Goal: Task Accomplishment & Management: Use online tool/utility

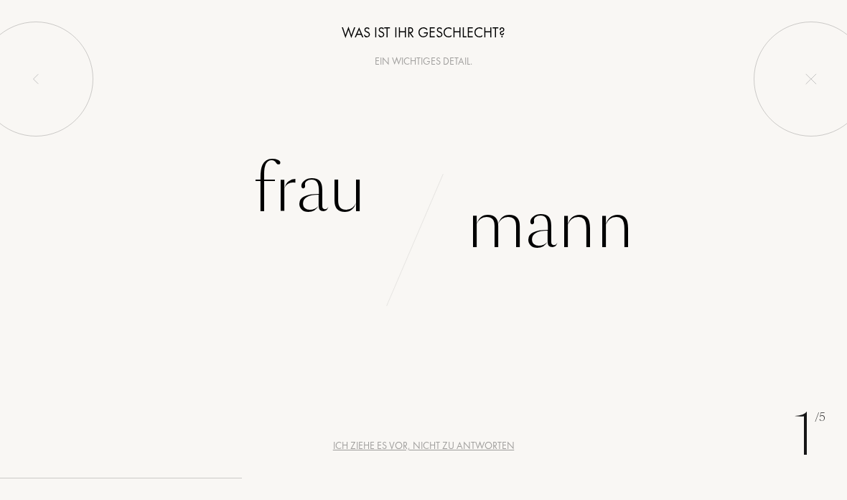
click at [285, 201] on div "Frau" at bounding box center [309, 189] width 113 height 97
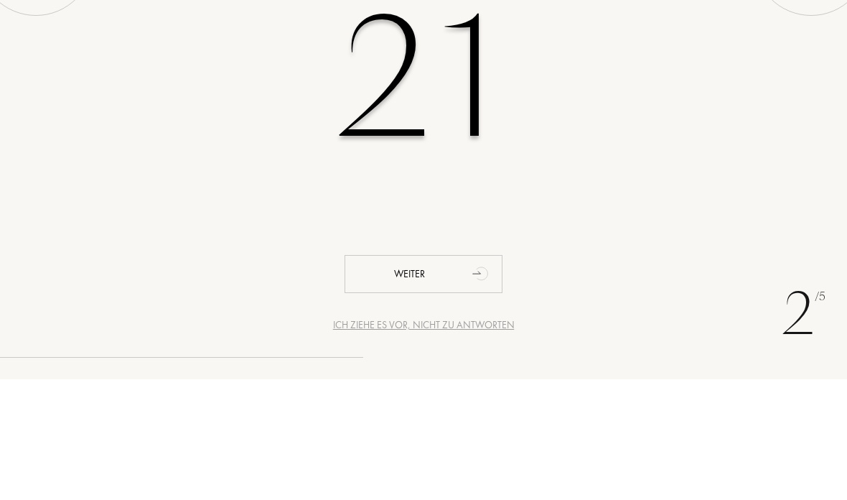
type input "21"
click at [133, 83] on div "21" at bounding box center [423, 200] width 847 height 248
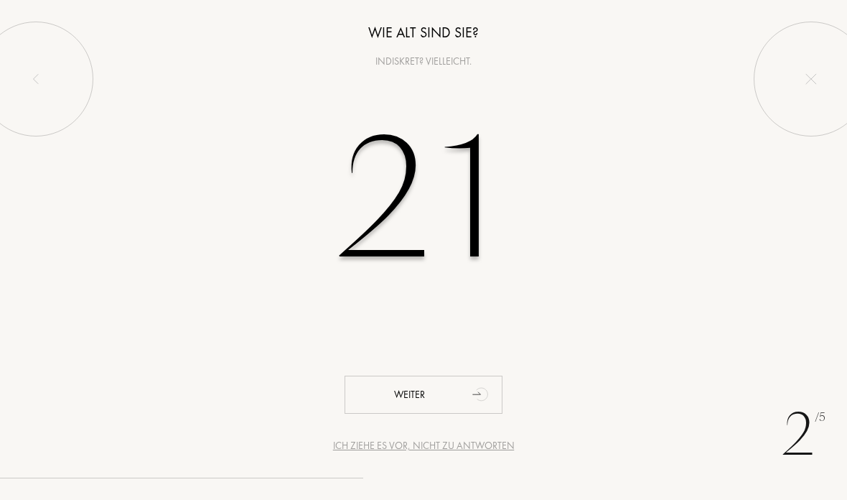
click at [410, 398] on div "Weiter" at bounding box center [424, 394] width 158 height 38
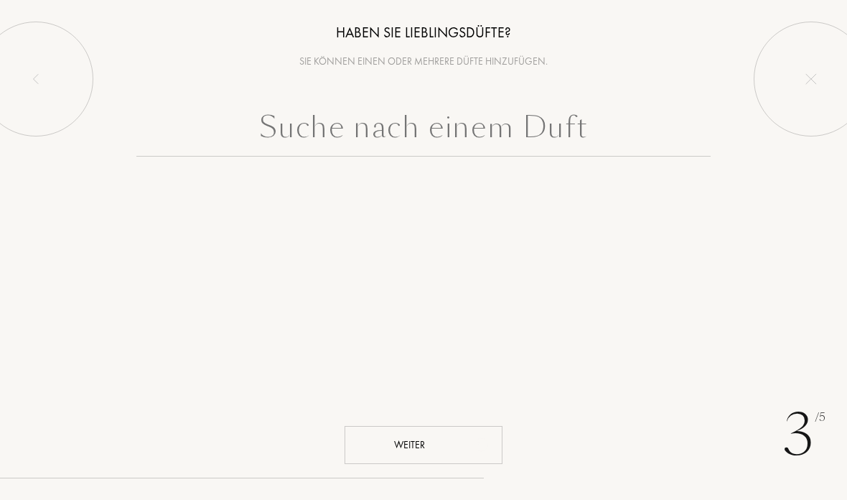
click at [398, 444] on div "Weiter" at bounding box center [424, 445] width 158 height 38
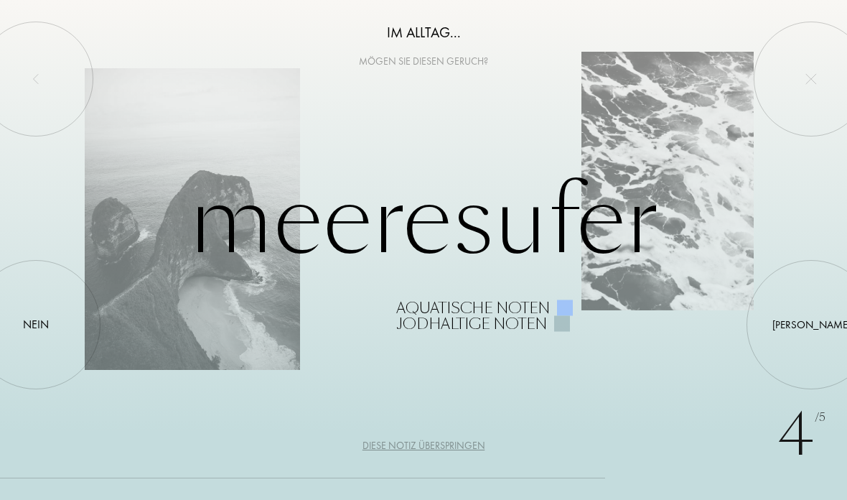
click at [389, 448] on div "Diese Notiz überspringen" at bounding box center [424, 445] width 123 height 15
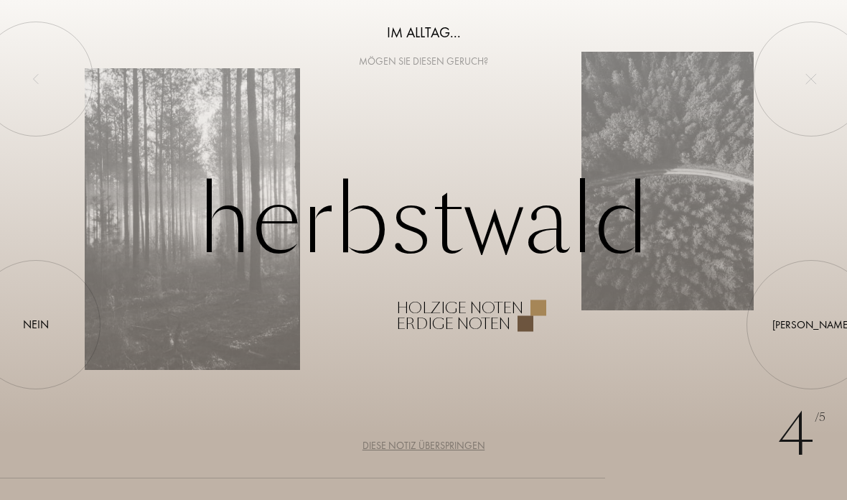
click at [811, 324] on div at bounding box center [811, 324] width 0 height 0
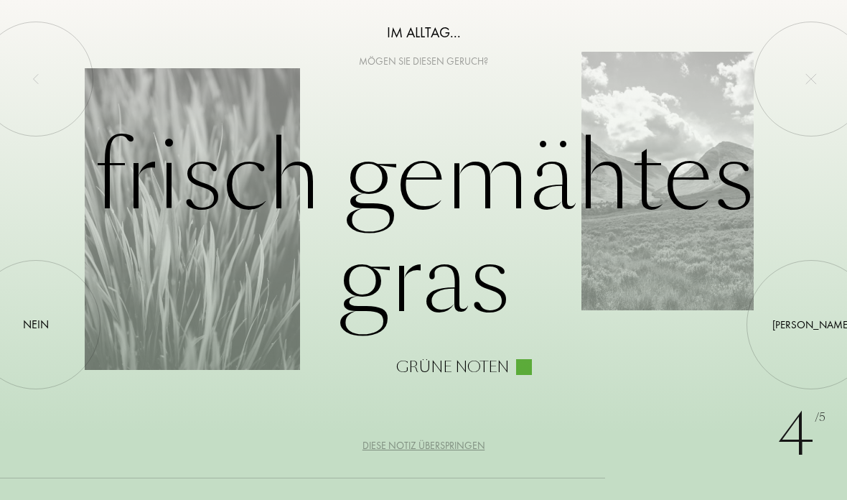
click at [36, 324] on div at bounding box center [36, 324] width 0 height 0
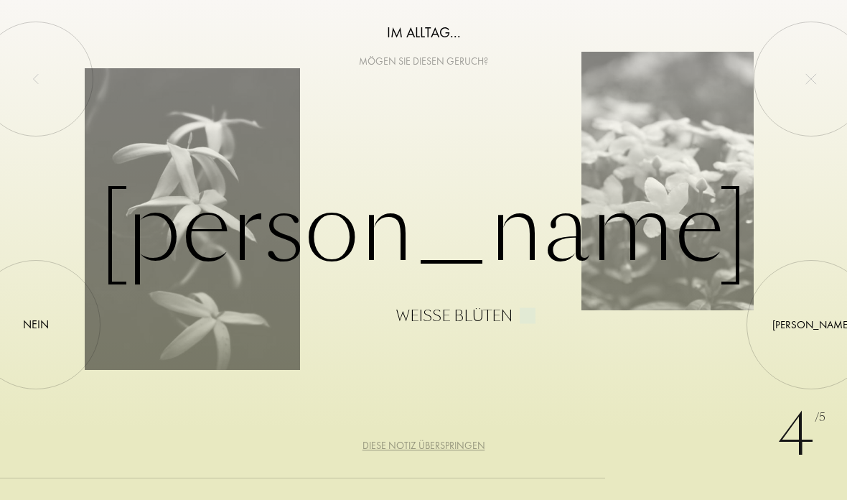
click at [811, 324] on div at bounding box center [811, 324] width 0 height 0
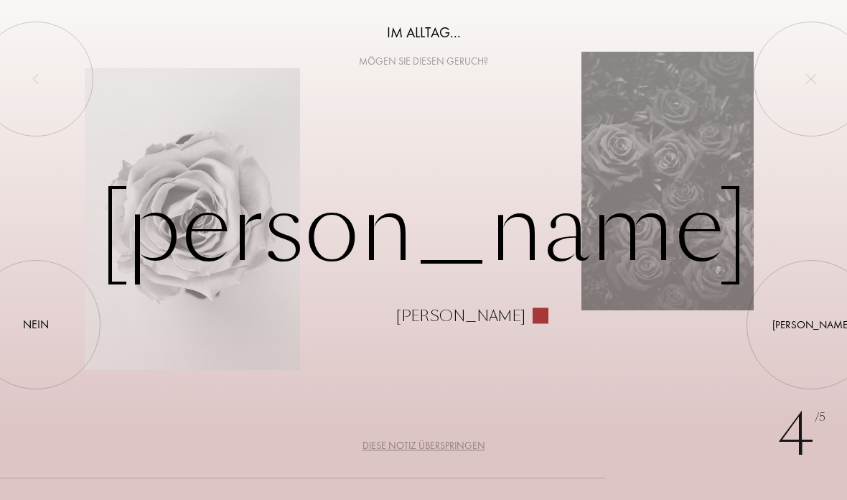
click at [29, 320] on div "Nein" at bounding box center [36, 324] width 26 height 17
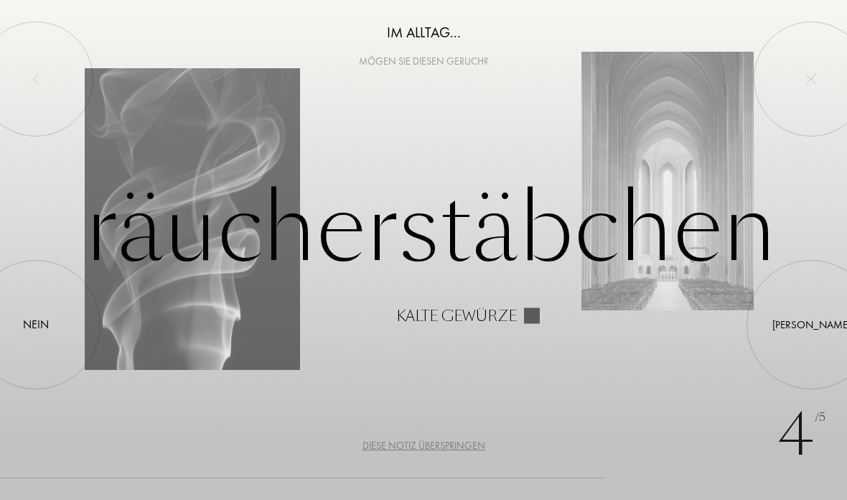
click at [811, 324] on div at bounding box center [811, 324] width 0 height 0
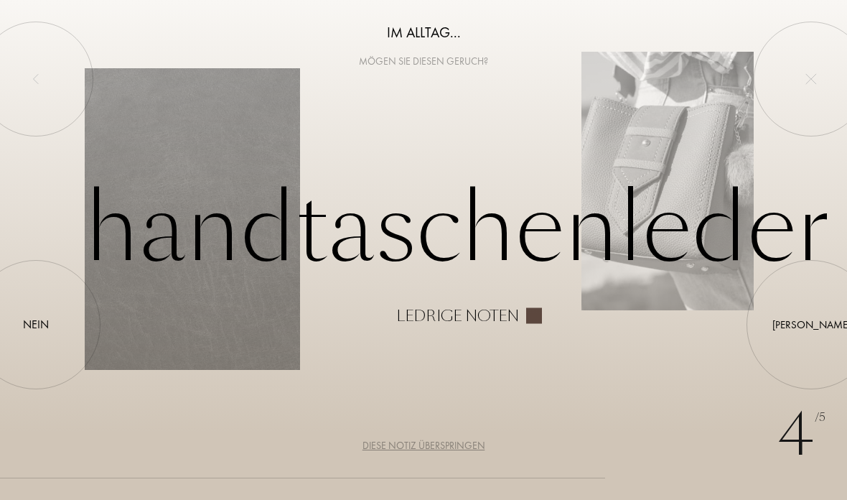
click at [36, 324] on div at bounding box center [36, 324] width 0 height 0
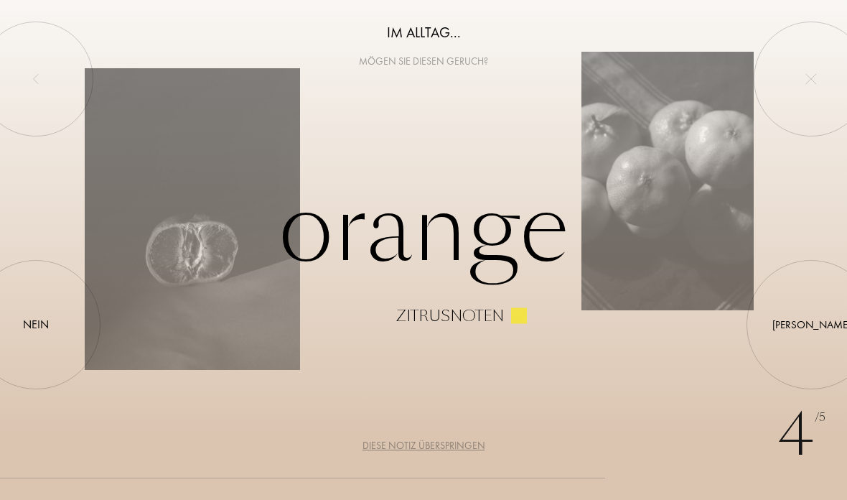
click at [811, 324] on div at bounding box center [811, 324] width 0 height 0
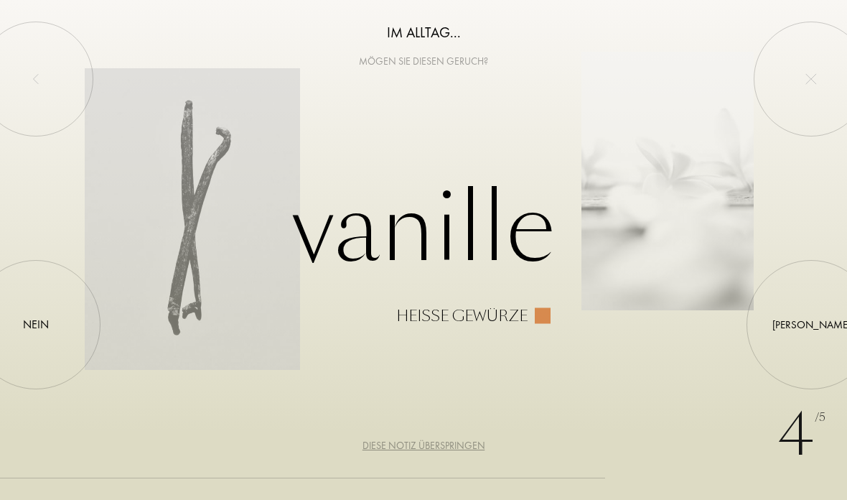
click at [811, 324] on div at bounding box center [811, 324] width 0 height 0
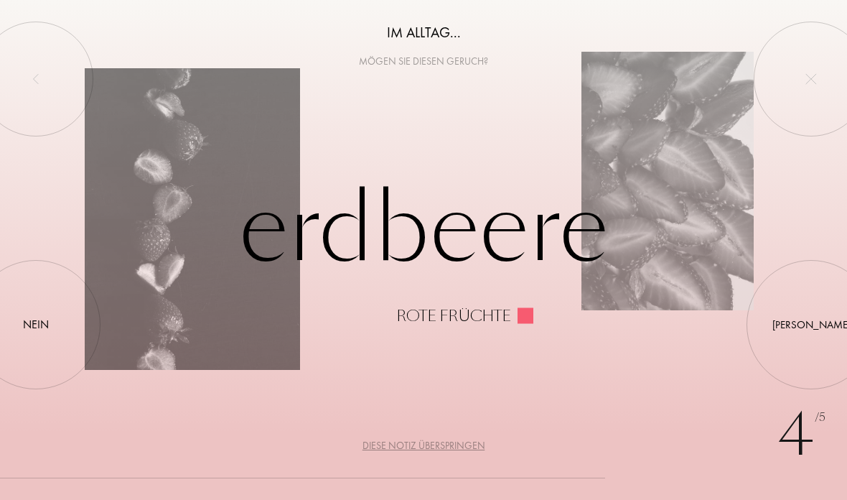
click at [36, 324] on div at bounding box center [36, 324] width 0 height 0
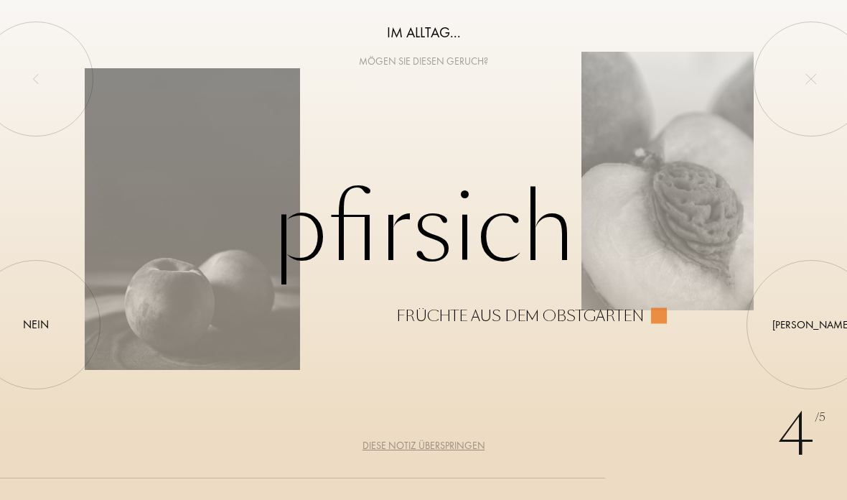
click at [811, 324] on div at bounding box center [811, 324] width 0 height 0
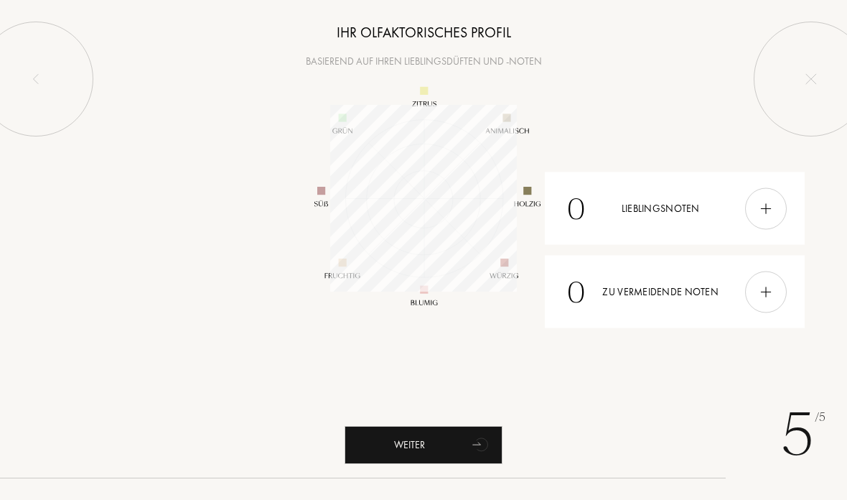
scroll to position [187, 187]
click at [763, 194] on div at bounding box center [766, 208] width 42 height 42
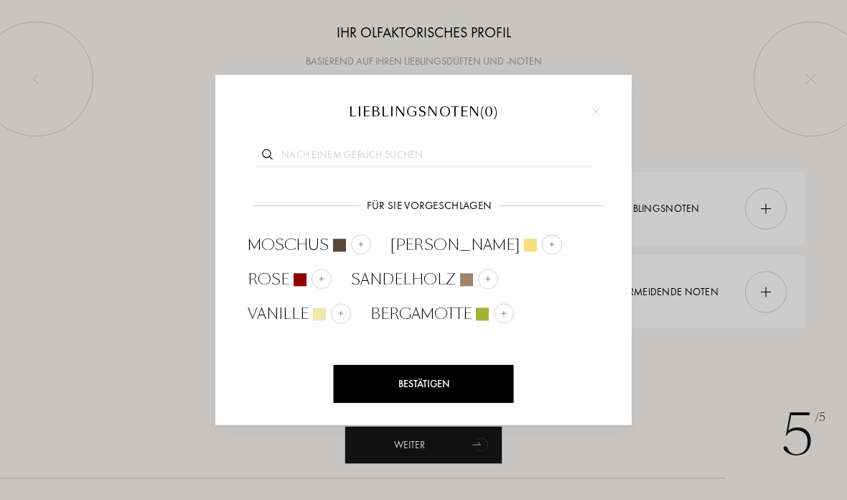
click at [297, 247] on span "Moschus" at bounding box center [288, 245] width 81 height 22
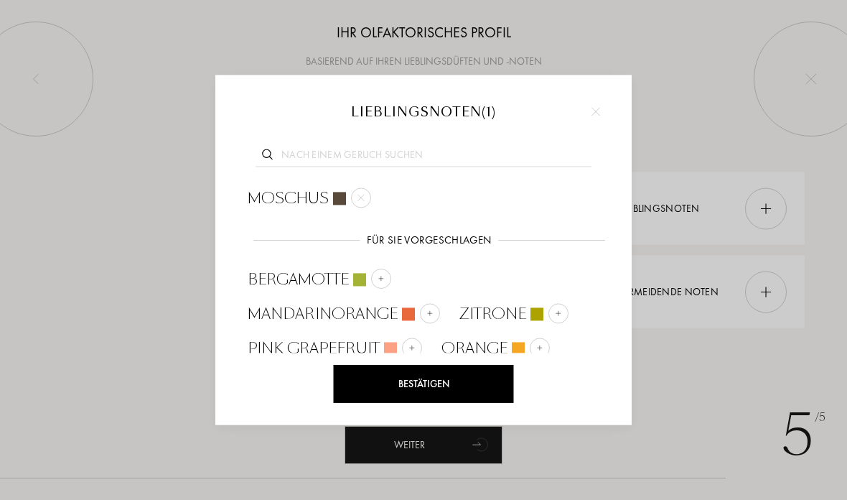
click at [374, 391] on div "Bestätigen" at bounding box center [424, 384] width 180 height 38
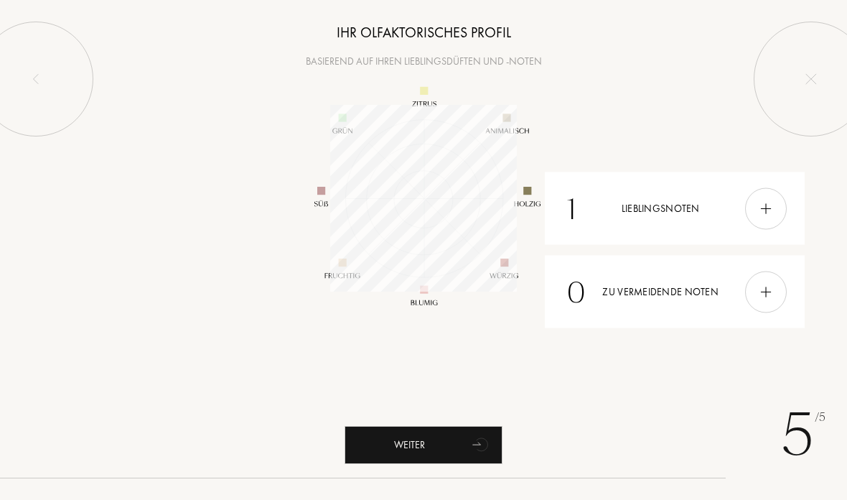
click at [388, 441] on div "Weiter" at bounding box center [424, 445] width 158 height 38
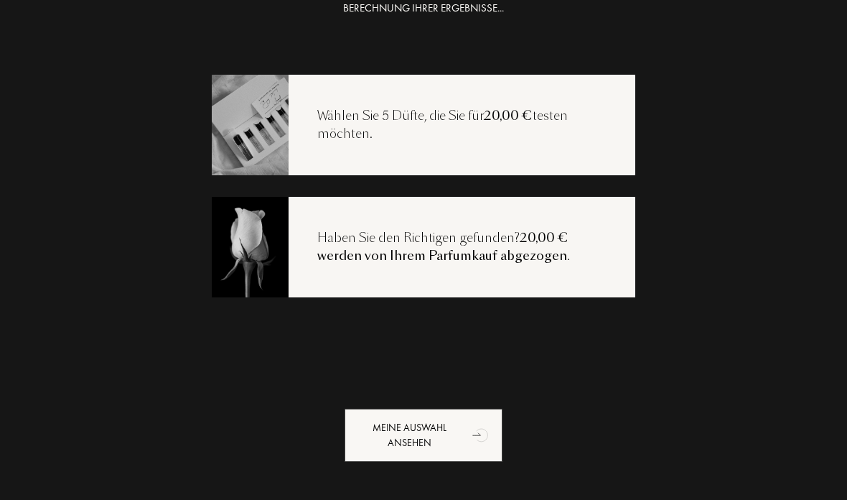
scroll to position [29, 0]
click at [395, 435] on div "Meine Auswahl ansehen" at bounding box center [424, 434] width 158 height 53
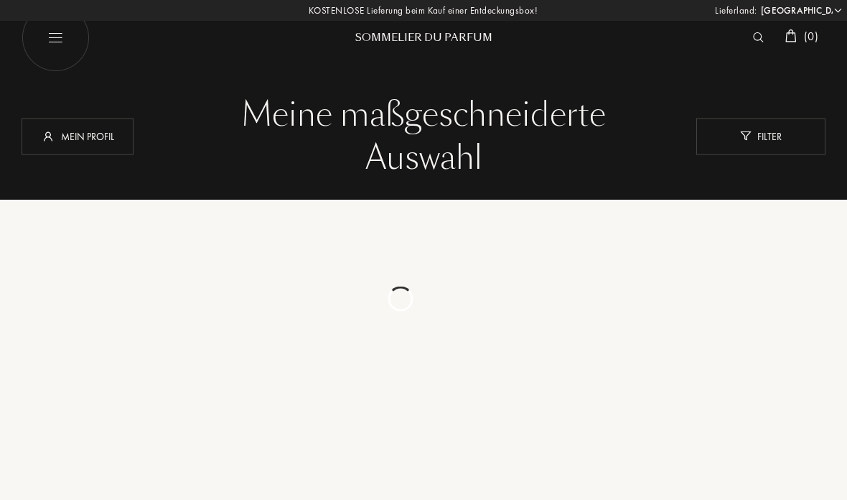
select select "DE"
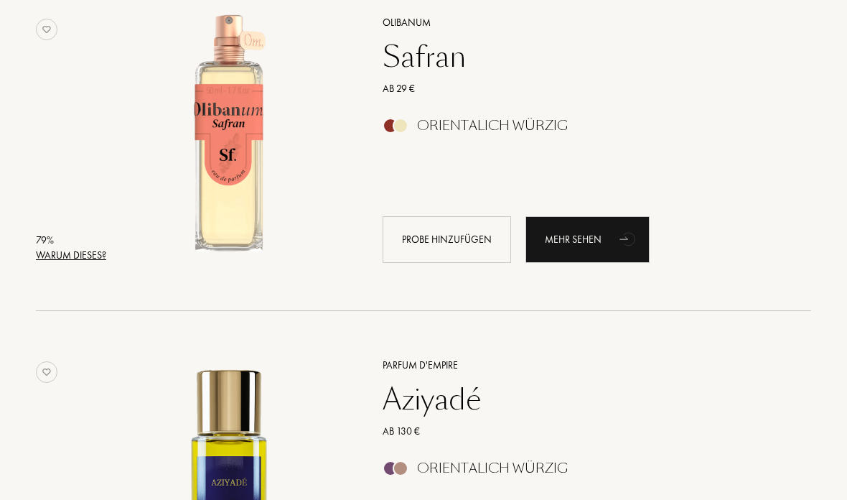
scroll to position [2976, 0]
